Goal: Task Accomplishment & Management: Use online tool/utility

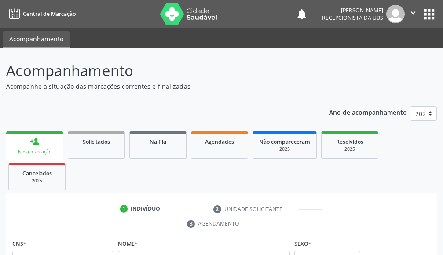
scroll to position [13, 0]
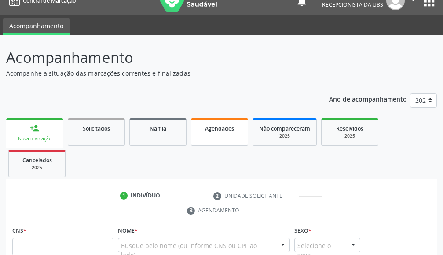
click at [228, 118] on link "Agendados" at bounding box center [219, 131] width 57 height 27
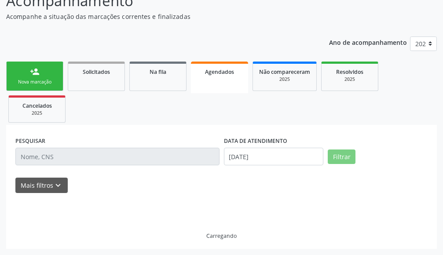
click at [228, 80] on link "Agendados" at bounding box center [219, 78] width 57 height 32
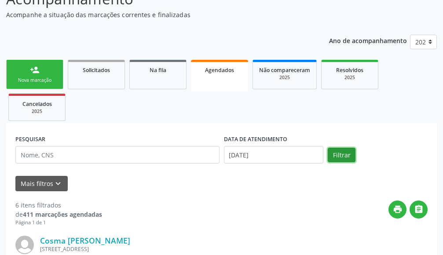
click at [340, 150] on button "Filtrar" at bounding box center [342, 155] width 28 height 15
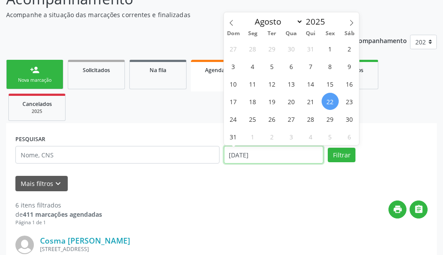
click at [275, 160] on input "[DATE]" at bounding box center [274, 155] width 100 height 18
click at [246, 119] on span "25" at bounding box center [252, 118] width 17 height 17
type input "[DATE]"
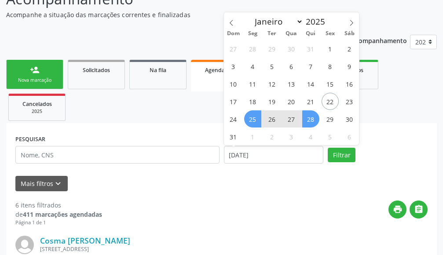
click at [316, 117] on span "28" at bounding box center [310, 118] width 17 height 17
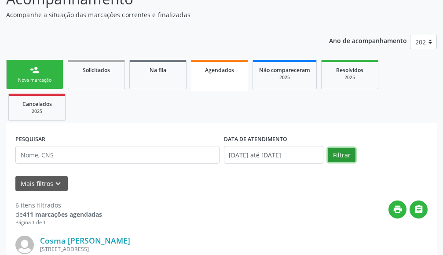
click at [346, 150] on button "Filtrar" at bounding box center [342, 155] width 28 height 15
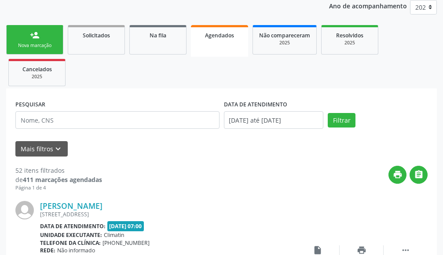
scroll to position [21, 0]
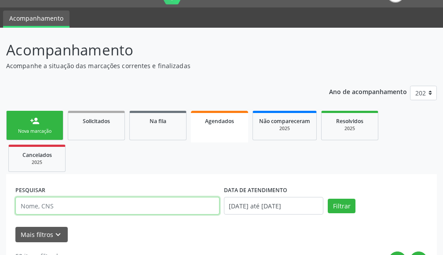
click at [171, 203] on input "text" at bounding box center [117, 206] width 204 height 18
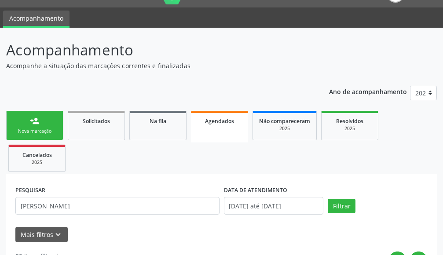
click at [361, 209] on div "Filtrar" at bounding box center [378, 206] width 104 height 15
click at [345, 206] on button "Filtrar" at bounding box center [342, 206] width 28 height 15
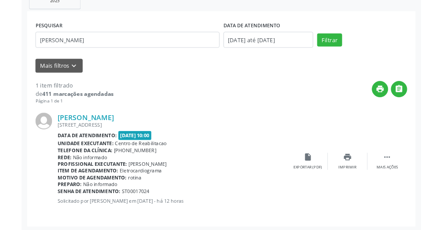
scroll to position [185, 0]
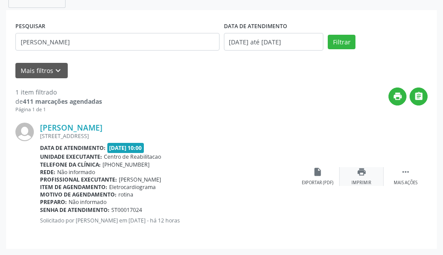
click at [356, 180] on div "Imprimir" at bounding box center [362, 183] width 20 height 6
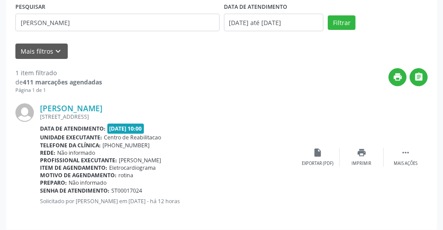
scroll to position [210, 0]
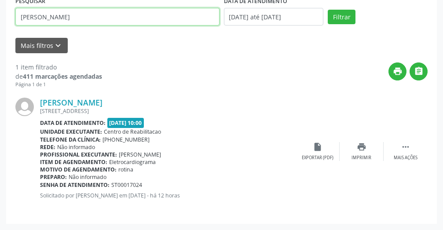
click at [152, 14] on input "nilo angelo" at bounding box center [117, 17] width 204 height 18
type input "n"
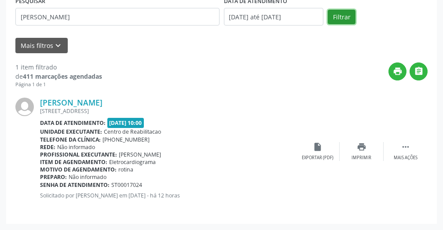
click at [344, 12] on button "Filtrar" at bounding box center [342, 17] width 28 height 15
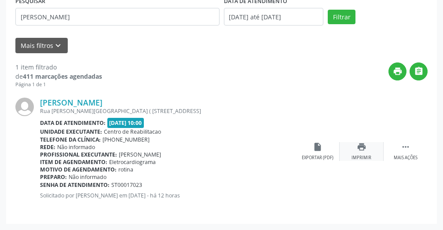
click at [366, 156] on div "Imprimir" at bounding box center [362, 158] width 20 height 6
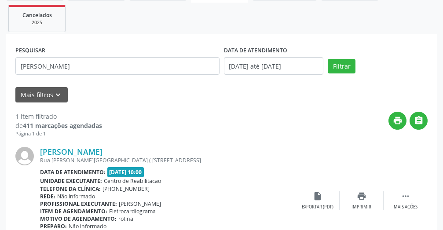
scroll to position [151, 0]
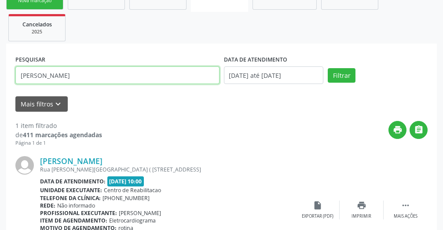
click at [157, 79] on input "francisca balbino" at bounding box center [117, 75] width 204 height 18
type input "f"
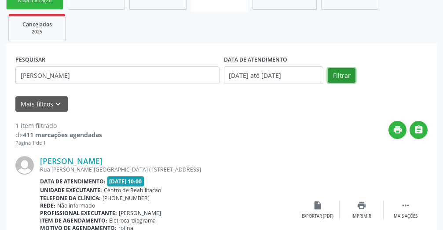
click at [349, 75] on button "Filtrar" at bounding box center [342, 75] width 28 height 15
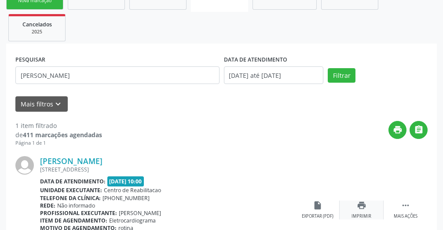
click at [363, 208] on icon "print" at bounding box center [362, 206] width 10 height 10
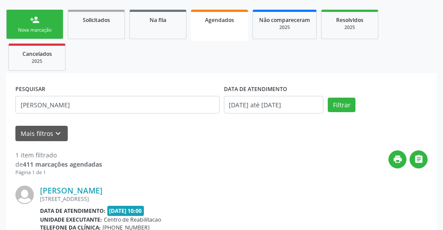
scroll to position [92, 0]
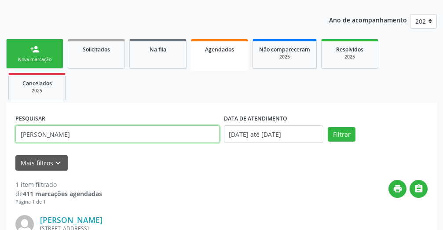
click at [157, 137] on input "maria da penha dos santos" at bounding box center [117, 134] width 204 height 18
type input "m"
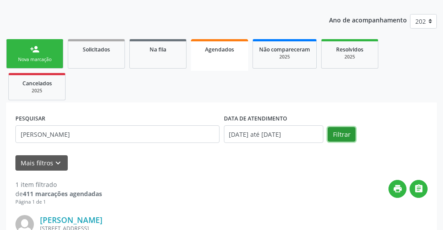
click at [337, 139] on button "Filtrar" at bounding box center [342, 134] width 28 height 15
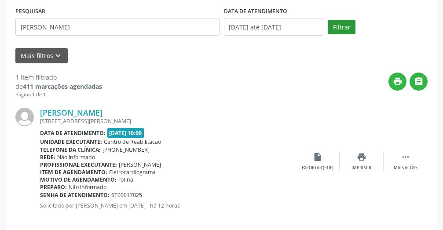
scroll to position [210, 0]
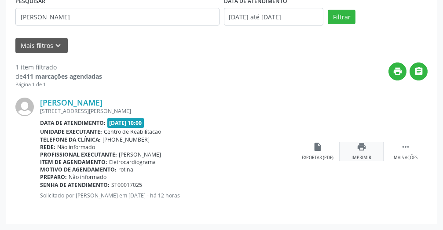
click at [356, 150] on div "print Imprimir" at bounding box center [362, 151] width 44 height 19
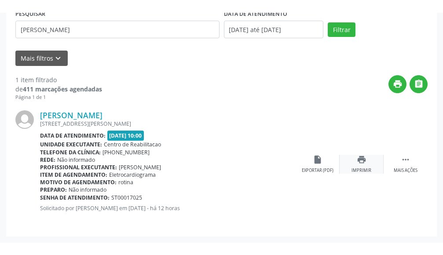
scroll to position [185, 0]
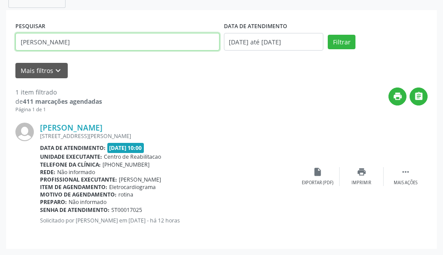
click at [175, 38] on input "geraldo feitosa" at bounding box center [117, 42] width 204 height 18
type input "g"
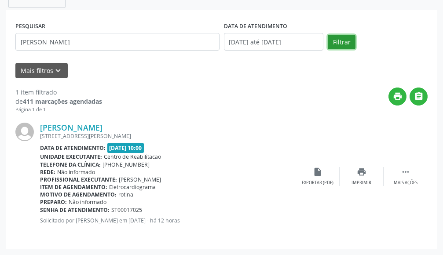
click at [344, 46] on button "Filtrar" at bounding box center [342, 42] width 28 height 15
click at [348, 169] on div "print Imprimir" at bounding box center [362, 176] width 44 height 19
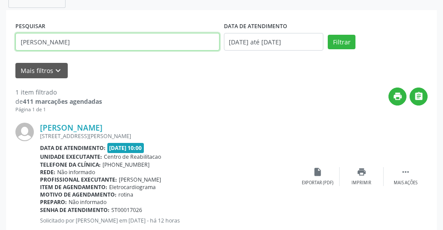
click at [125, 39] on input "luiz ananias" at bounding box center [117, 42] width 204 height 18
click at [146, 43] on input "luiz ananias" at bounding box center [117, 42] width 204 height 18
click at [120, 42] on input "luiz ananias" at bounding box center [117, 42] width 204 height 18
type input "l"
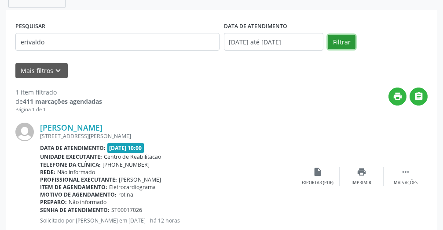
click at [347, 39] on button "Filtrar" at bounding box center [342, 42] width 28 height 15
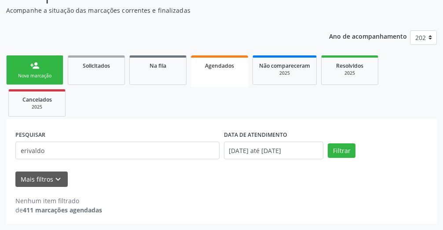
scroll to position [76, 0]
click at [108, 141] on div "PESQUISAR erivaldo" at bounding box center [117, 146] width 209 height 37
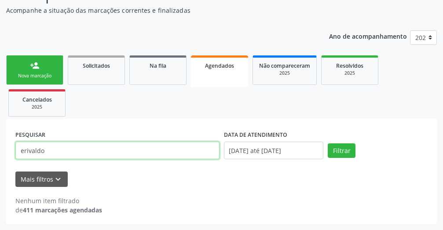
click at [110, 149] on input "erivaldo" at bounding box center [117, 151] width 204 height 18
type input "e"
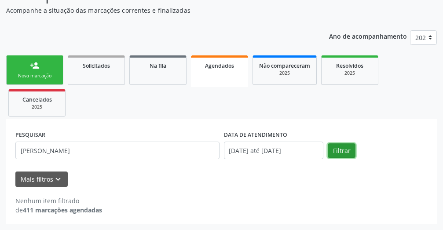
click at [337, 153] on button "Filtrar" at bounding box center [342, 150] width 28 height 15
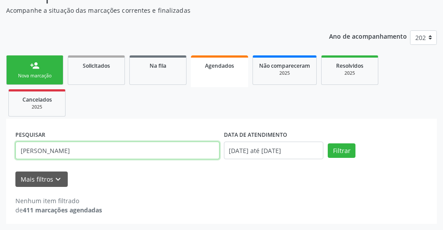
click at [176, 153] on input "Erivaldo barbosa" at bounding box center [117, 151] width 204 height 18
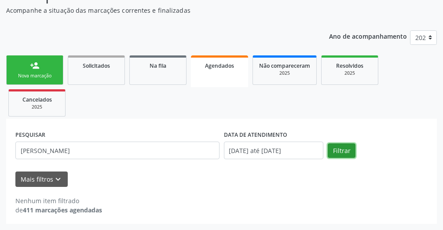
click at [338, 151] on button "Filtrar" at bounding box center [342, 150] width 28 height 15
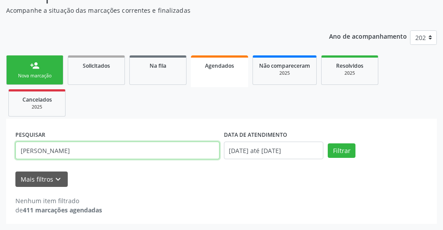
click at [103, 148] on input "Erivaldo baroza" at bounding box center [117, 151] width 204 height 18
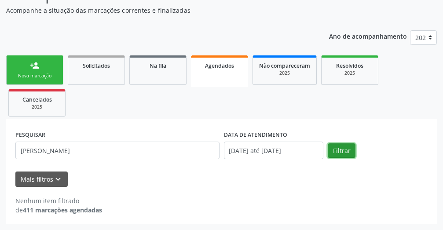
click at [337, 153] on button "Filtrar" at bounding box center [342, 150] width 28 height 15
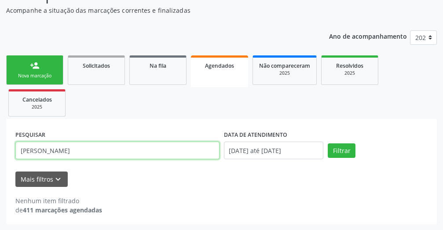
click at [188, 152] on input "Erivaldo barboza" at bounding box center [117, 151] width 204 height 18
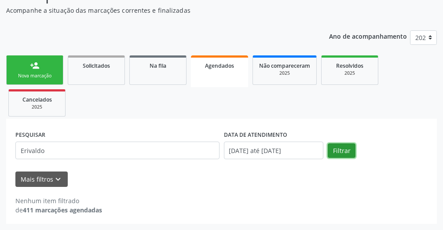
click at [332, 147] on button "Filtrar" at bounding box center [342, 150] width 28 height 15
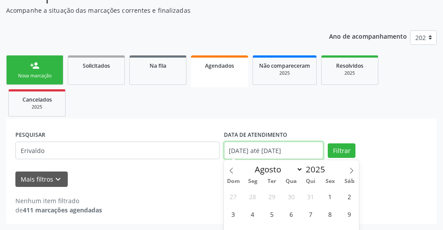
scroll to position [104, 0]
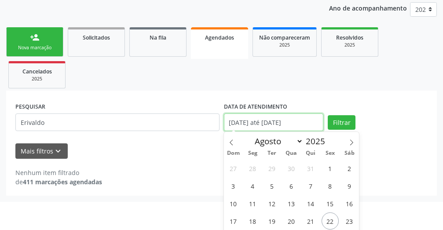
click at [255, 126] on body "Central de Marcação notifications Gabriele de Souza Silva Recepcionista da UBS …" at bounding box center [221, 11] width 443 height 230
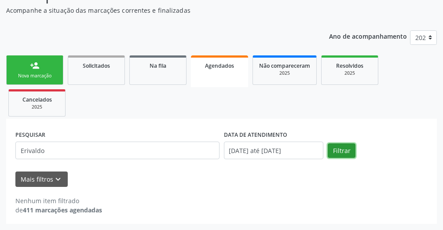
click at [336, 121] on div "PESQUISAR Erivaldo DATA DE ATENDIMENTO 25/08/2025 até 28/08/2025 Filtrar UNIDAD…" at bounding box center [221, 171] width 431 height 105
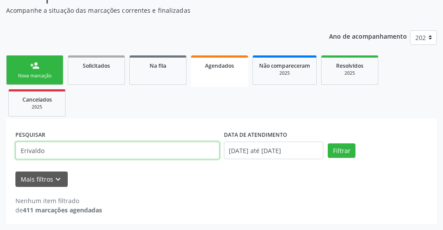
click at [176, 147] on input "Erivaldo" at bounding box center [117, 151] width 204 height 18
click at [172, 150] on input "Erivaldo" at bounding box center [117, 151] width 204 height 18
type input "E"
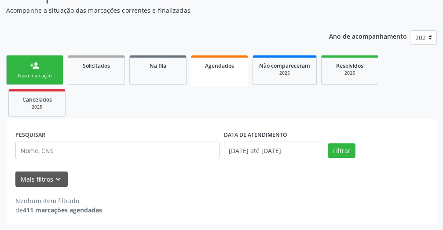
click at [223, 71] on link "Agendados" at bounding box center [219, 71] width 57 height 32
click at [222, 71] on link "Agendados" at bounding box center [219, 71] width 57 height 32
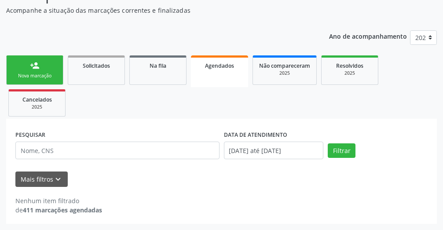
click at [222, 71] on link "Agendados" at bounding box center [219, 71] width 57 height 32
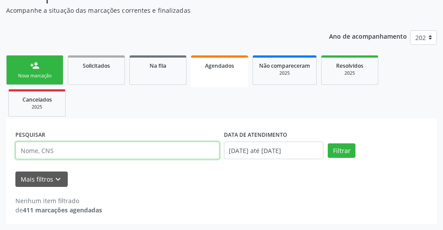
click at [180, 152] on input "text" at bounding box center [117, 151] width 204 height 18
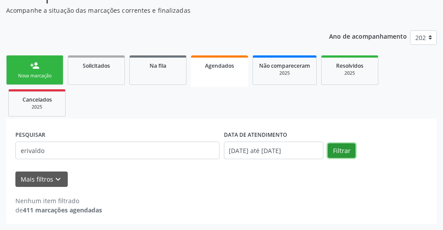
click at [347, 150] on button "Filtrar" at bounding box center [342, 150] width 28 height 15
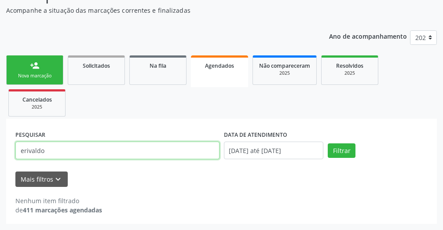
click at [203, 157] on input "erivaldo" at bounding box center [117, 151] width 204 height 18
click at [186, 150] on input "erivaldo" at bounding box center [117, 151] width 204 height 18
type input "e"
type input "[PERSON_NAME]"
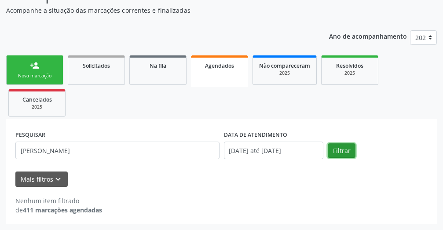
click at [338, 146] on button "Filtrar" at bounding box center [342, 150] width 28 height 15
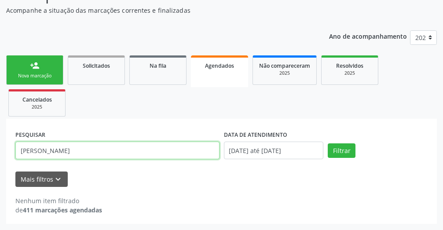
click at [183, 152] on input "[PERSON_NAME]" at bounding box center [117, 151] width 204 height 18
click at [184, 152] on input "[PERSON_NAME]" at bounding box center [117, 151] width 204 height 18
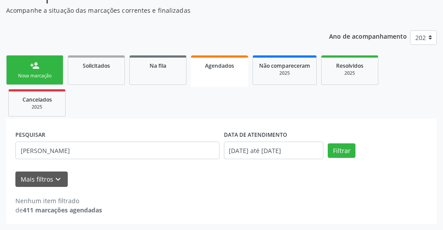
click at [209, 79] on link "Agendados" at bounding box center [219, 71] width 57 height 32
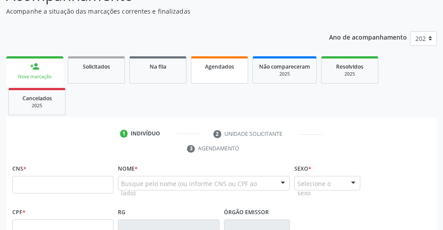
scroll to position [75, 0]
click at [212, 65] on span "Agendados" at bounding box center [219, 66] width 29 height 7
select select "7"
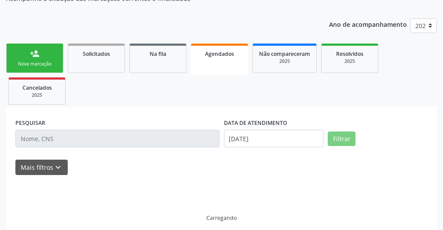
scroll to position [95, 0]
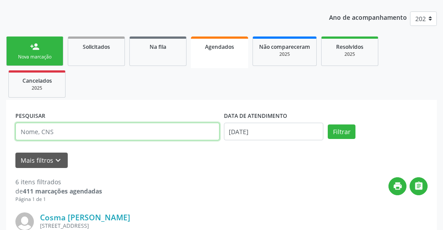
click at [154, 129] on input "text" at bounding box center [117, 132] width 204 height 18
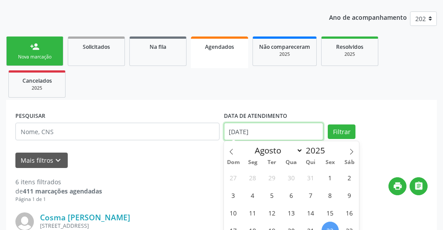
click at [242, 132] on input "[DATE]" at bounding box center [274, 132] width 100 height 18
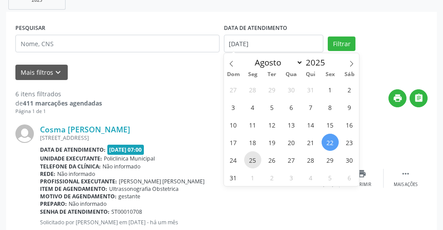
click at [253, 158] on span "25" at bounding box center [252, 159] width 17 height 17
type input "[DATE]"
click at [233, 162] on span "24" at bounding box center [233, 159] width 17 height 17
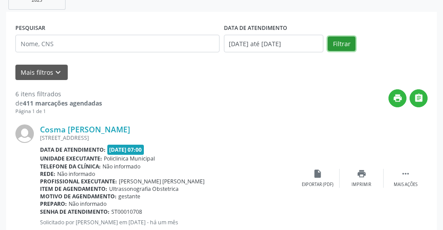
click at [344, 44] on button "Filtrar" at bounding box center [342, 44] width 28 height 15
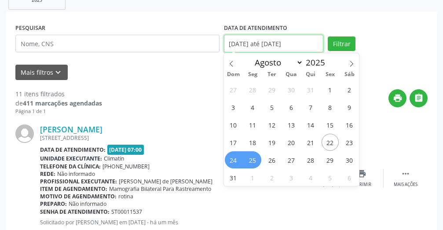
click at [293, 45] on input "[DATE] até [DATE]" at bounding box center [274, 44] width 100 height 18
click at [331, 143] on span "22" at bounding box center [330, 142] width 17 height 17
type input "[DATE]"
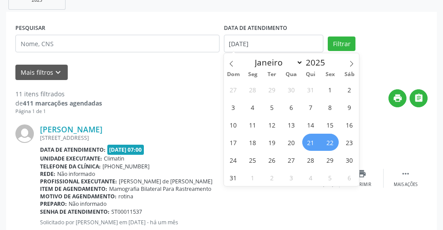
click at [309, 141] on span "21" at bounding box center [310, 142] width 17 height 17
select select "7"
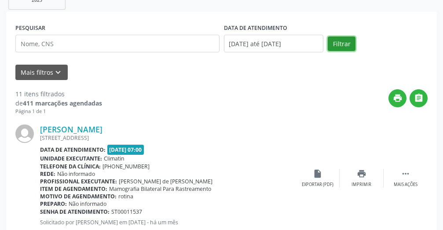
click at [337, 37] on button "Filtrar" at bounding box center [342, 44] width 28 height 15
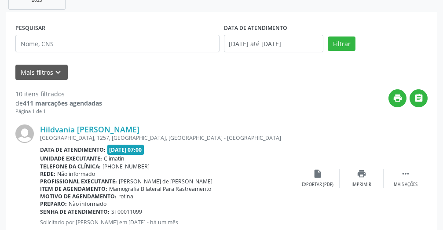
click at [274, 119] on div "Hildvania [PERSON_NAME] Rua [GEOGRAPHIC_DATA], 1257, [GEOGRAPHIC_DATA], [GEOGRA…" at bounding box center [221, 178] width 412 height 127
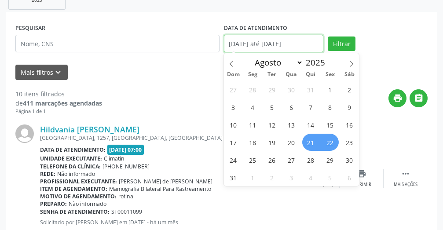
click at [294, 40] on input "[DATE] até [DATE]" at bounding box center [274, 44] width 100 height 18
click at [313, 147] on span "21" at bounding box center [310, 142] width 17 height 17
type input "21/08/2025"
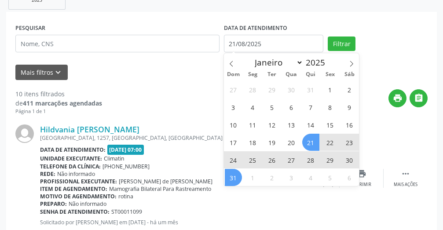
click at [230, 176] on span "31" at bounding box center [233, 177] width 17 height 17
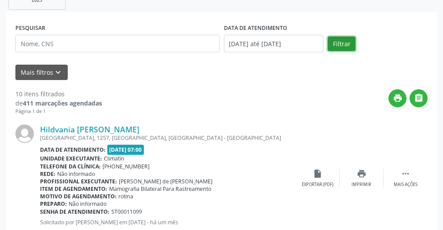
drag, startPoint x: 344, startPoint y: 44, endPoint x: 339, endPoint y: 47, distance: 5.9
click at [340, 46] on button "Filtrar" at bounding box center [342, 44] width 28 height 15
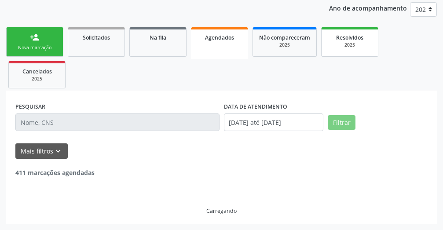
scroll to position [104, 0]
click at [339, 47] on div "2025" at bounding box center [350, 45] width 44 height 7
click at [339, 41] on span "Resolvidos" at bounding box center [349, 37] width 27 height 7
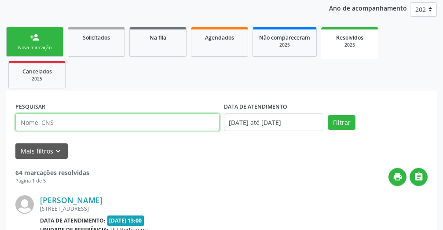
click at [185, 124] on input "text" at bounding box center [117, 123] width 204 height 18
type input "[PERSON_NAME]"
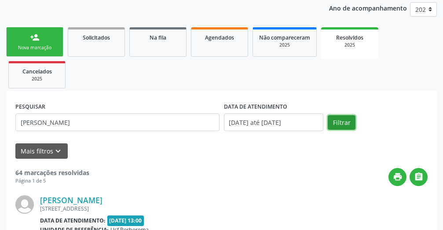
click at [332, 119] on button "Filtrar" at bounding box center [342, 122] width 28 height 15
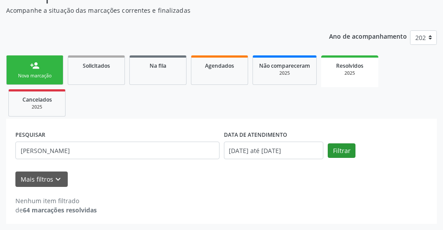
scroll to position [76, 0]
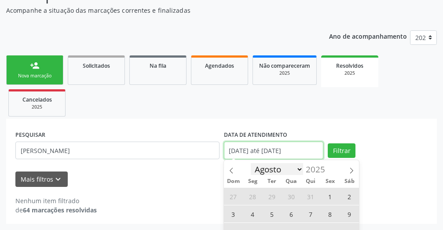
click at [272, 145] on body "Central de Marcação notifications [PERSON_NAME] Recepcionista da UBS  Configur…" at bounding box center [221, 39] width 443 height 230
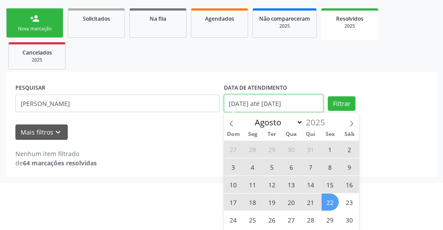
scroll to position [139, 0]
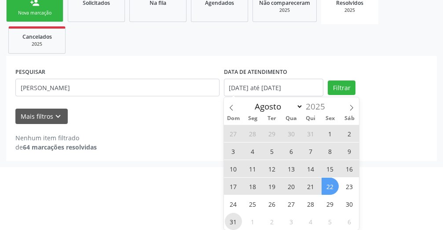
click at [228, 222] on span "31" at bounding box center [233, 221] width 17 height 17
type input "[DATE]"
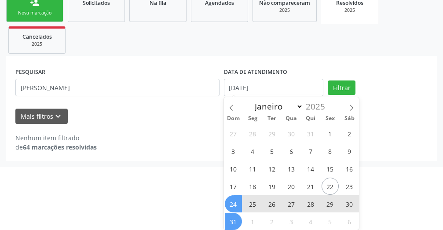
click at [234, 204] on span "24" at bounding box center [233, 203] width 17 height 17
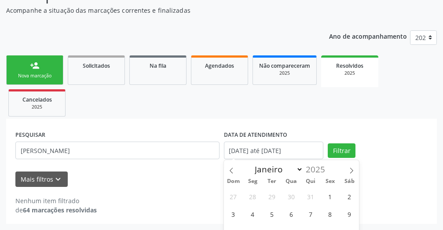
select select "7"
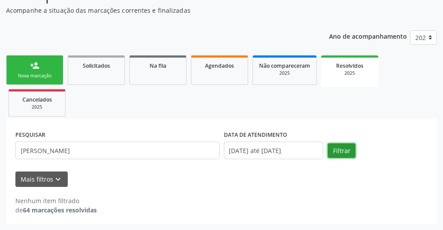
click at [338, 149] on button "Filtrar" at bounding box center [342, 150] width 28 height 15
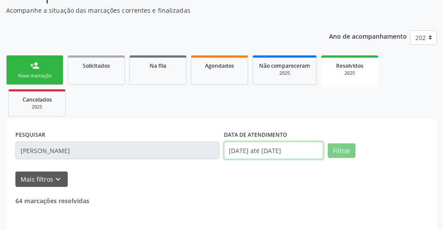
click at [296, 149] on input "[DATE] até [DATE]" at bounding box center [274, 151] width 100 height 18
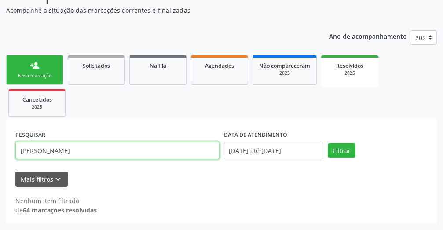
click at [127, 155] on input "[PERSON_NAME]" at bounding box center [117, 151] width 204 height 18
click at [137, 154] on input "[PERSON_NAME]" at bounding box center [117, 151] width 204 height 18
click at [141, 152] on input "[PERSON_NAME]" at bounding box center [117, 151] width 204 height 18
type input "c"
type input "[PERSON_NAME]"
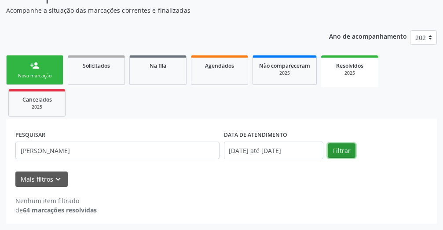
click at [338, 150] on button "Filtrar" at bounding box center [342, 150] width 28 height 15
click at [218, 80] on link "Agendados" at bounding box center [219, 69] width 57 height 29
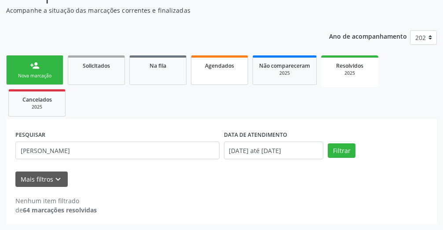
click at [218, 80] on link "Agendados" at bounding box center [219, 69] width 57 height 29
click at [220, 80] on link "Agendados" at bounding box center [219, 69] width 57 height 29
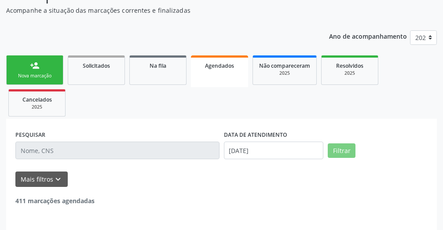
click at [221, 80] on link "Agendados" at bounding box center [219, 71] width 57 height 32
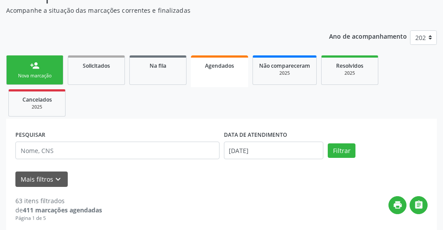
click at [218, 80] on link "Agendados" at bounding box center [219, 71] width 57 height 32
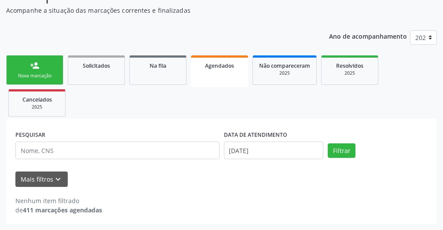
click at [218, 80] on link "Agendados" at bounding box center [219, 71] width 57 height 32
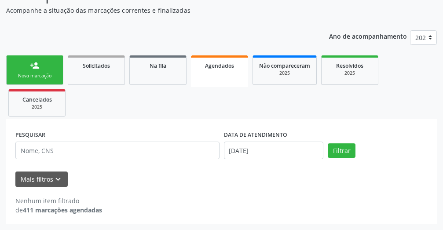
click at [218, 80] on link "Agendados" at bounding box center [219, 71] width 57 height 32
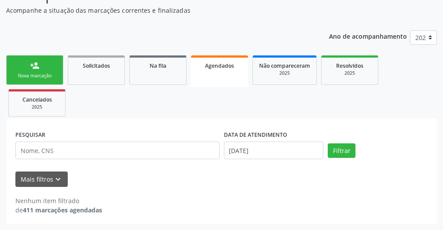
click at [218, 80] on link "Agendados" at bounding box center [219, 71] width 57 height 32
click at [218, 81] on link "Agendados" at bounding box center [219, 71] width 57 height 32
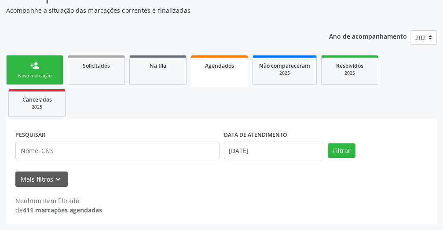
click at [218, 81] on link "Agendados" at bounding box center [219, 71] width 57 height 32
click at [345, 73] on div "2025" at bounding box center [350, 73] width 44 height 7
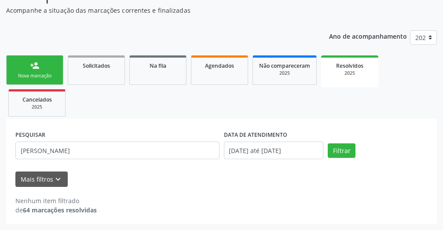
click at [346, 73] on div "2025" at bounding box center [349, 73] width 45 height 7
click at [269, 150] on input "[DATE] até [DATE]" at bounding box center [274, 151] width 100 height 18
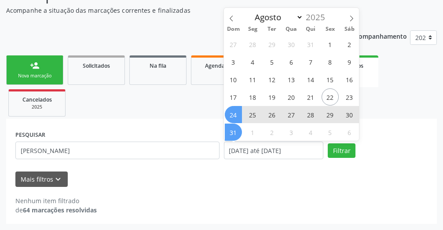
click at [249, 115] on span "25" at bounding box center [252, 114] width 17 height 17
type input "[DATE]"
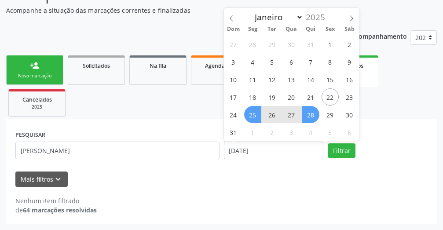
click at [316, 116] on span "28" at bounding box center [310, 114] width 17 height 17
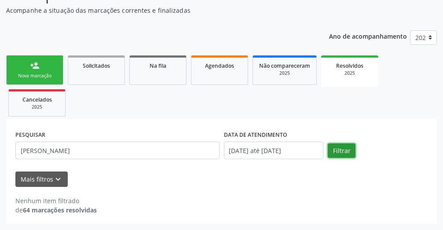
click at [337, 149] on button "Filtrar" at bounding box center [342, 150] width 28 height 15
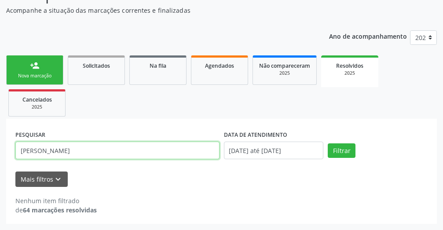
click at [207, 149] on input "[PERSON_NAME]" at bounding box center [117, 151] width 204 height 18
type input "c"
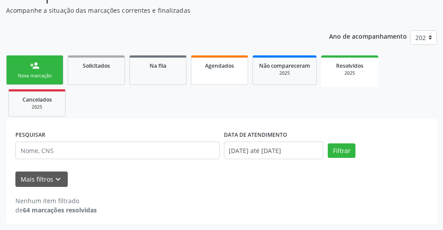
click at [228, 66] on span "Agendados" at bounding box center [219, 65] width 29 height 7
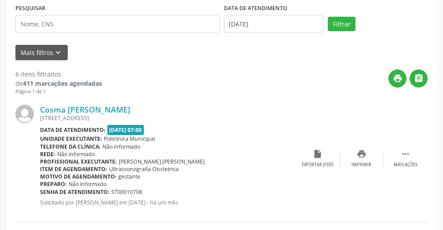
scroll to position [192, 0]
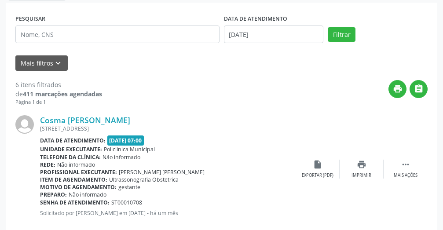
click at [305, 22] on div "DATA DE ATENDIMENTO" at bounding box center [274, 19] width 100 height 14
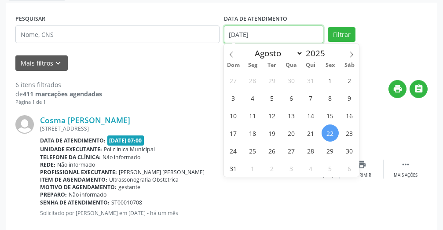
click at [311, 32] on input "[DATE]" at bounding box center [274, 35] width 100 height 18
click at [252, 153] on span "25" at bounding box center [252, 150] width 17 height 17
type input "[DATE]"
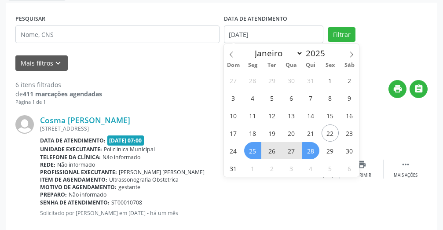
click at [310, 153] on span "28" at bounding box center [310, 150] width 17 height 17
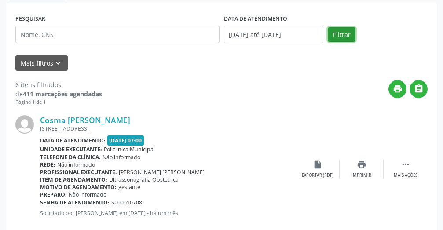
click at [347, 40] on button "Filtrar" at bounding box center [342, 34] width 28 height 15
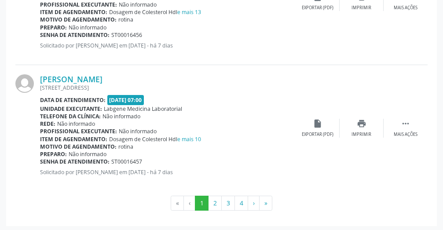
scroll to position [2009, 0]
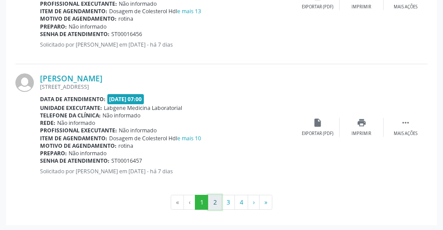
click at [214, 204] on button "2" at bounding box center [215, 202] width 14 height 15
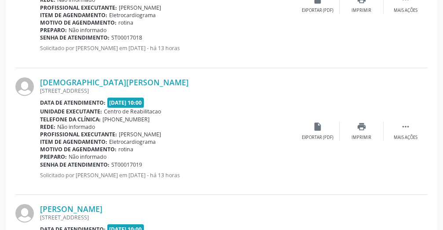
scroll to position [1745, 0]
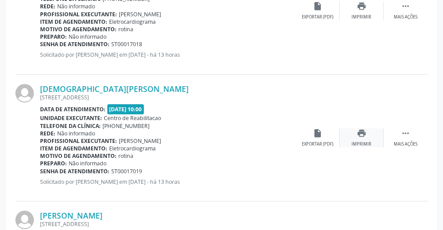
click at [367, 143] on div "Imprimir" at bounding box center [362, 144] width 20 height 6
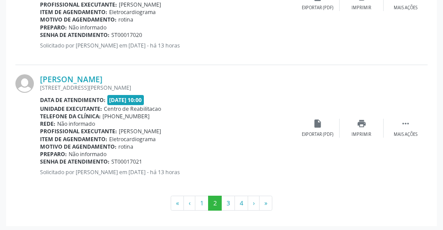
scroll to position [2009, 0]
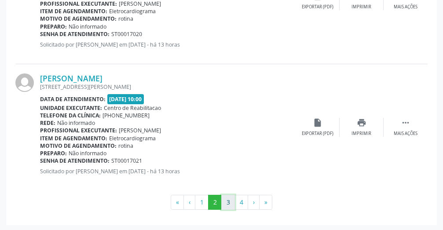
click at [231, 200] on button "3" at bounding box center [228, 202] width 14 height 15
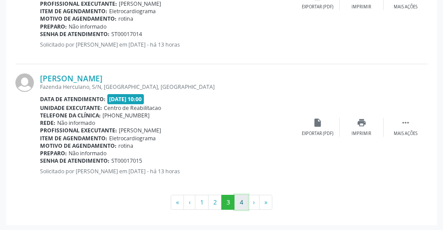
click at [235, 201] on button "4" at bounding box center [241, 202] width 14 height 15
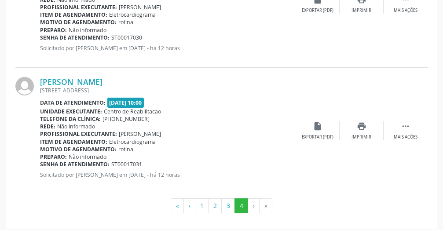
scroll to position [996, 0]
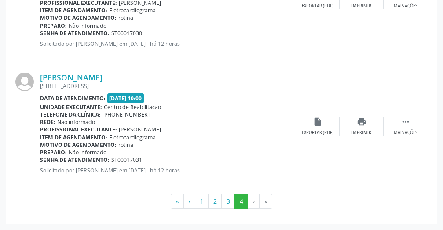
click at [252, 199] on li "›" at bounding box center [253, 201] width 11 height 15
click at [252, 200] on li "›" at bounding box center [253, 201] width 11 height 15
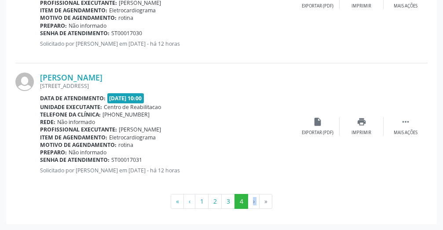
click at [251, 201] on li "›" at bounding box center [253, 201] width 11 height 15
click at [194, 198] on button "‹" at bounding box center [189, 201] width 12 height 15
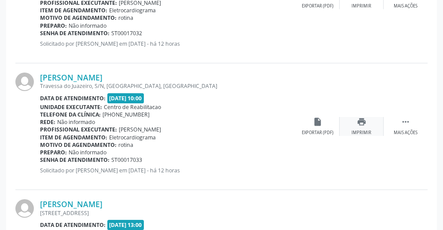
click at [364, 120] on icon "print" at bounding box center [362, 122] width 10 height 10
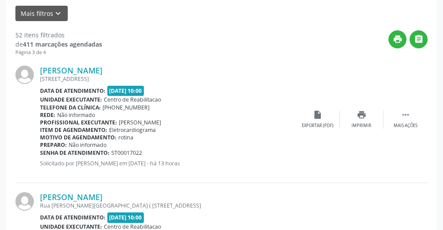
scroll to position [233, 0]
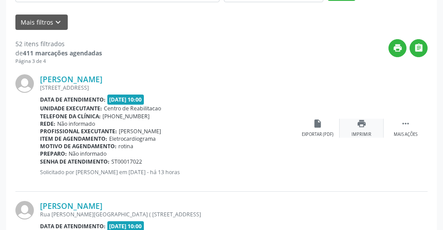
click at [359, 128] on icon "print" at bounding box center [362, 124] width 10 height 10
